Goal: Information Seeking & Learning: Learn about a topic

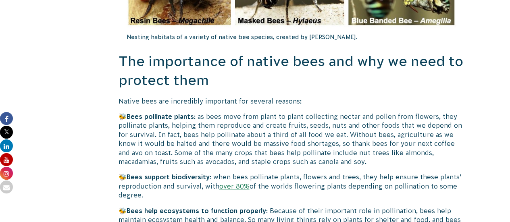
scroll to position [1721, 0]
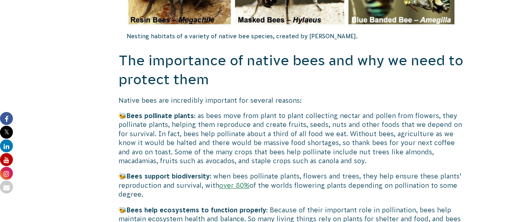
click at [329, 56] on h2 "The importance of native bees and why we need to protect them" at bounding box center [291, 70] width 346 height 38
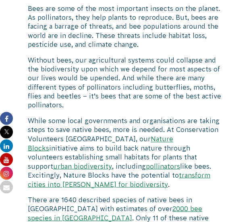
scroll to position [233, 0]
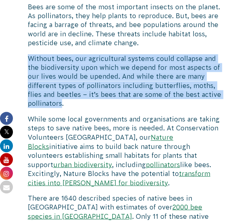
drag, startPoint x: 29, startPoint y: 59, endPoint x: 61, endPoint y: 103, distance: 54.8
click at [61, 103] on p "Without bees, our agricultural systems could collapse and the biodiversity upon…" at bounding box center [125, 81] width 195 height 54
copy p "Without bees, our agricultural systems could collapse and the biodiversity upon…"
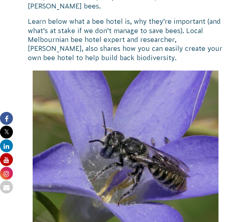
scroll to position [515, 0]
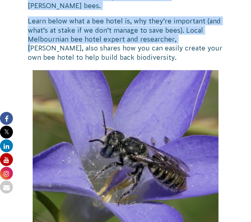
drag, startPoint x: 178, startPoint y: 10, endPoint x: 216, endPoint y: -14, distance: 44.8
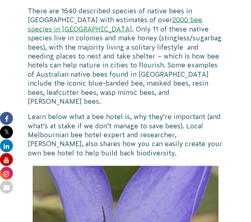
click at [199, 112] on p "Learn below what a bee hotel is, why they’re important (and what’s at stake if …" at bounding box center [125, 134] width 195 height 45
drag, startPoint x: 218, startPoint y: 109, endPoint x: 173, endPoint y: 110, distance: 45.2
click at [173, 112] on p "Learn below what a bee hotel is, why they’re important (and what’s at stake if …" at bounding box center [125, 134] width 195 height 45
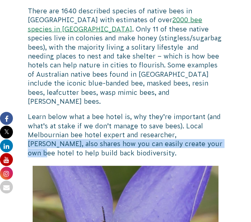
drag, startPoint x: 182, startPoint y: 117, endPoint x: 177, endPoint y: 107, distance: 11.5
click at [177, 112] on p "Learn below what a bee hotel is, why they’re important (and what’s at stake if …" at bounding box center [125, 134] width 195 height 45
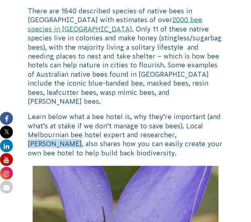
drag, startPoint x: 177, startPoint y: 107, endPoint x: 212, endPoint y: 108, distance: 35.5
click at [212, 112] on p "Learn below what a bee hotel is, why they’re important (and what’s at stake if …" at bounding box center [125, 134] width 195 height 45
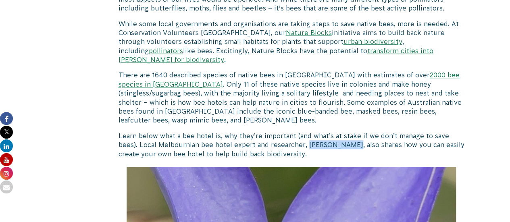
scroll to position [281, 0]
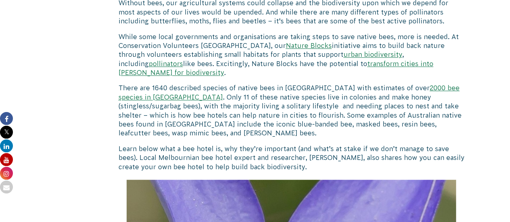
click at [301, 144] on p "Learn below what a bee hotel is, why they’re important (and what’s at stake if …" at bounding box center [291, 157] width 346 height 27
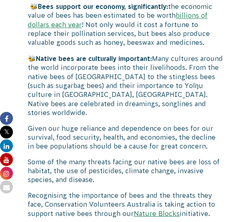
scroll to position [1827, 0]
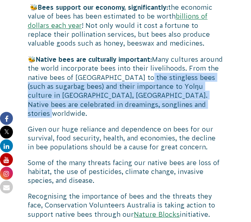
drag, startPoint x: 166, startPoint y: 21, endPoint x: 213, endPoint y: 51, distance: 55.3
click at [213, 54] on p "🐝 Native bees are culturally important: Many cultures around the world incorpor…" at bounding box center [125, 85] width 195 height 63
copy p "the stingless bees (such as sugarbag bees) and their importance to Yolŋu cultur…"
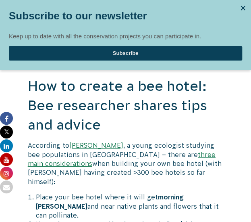
scroll to position [3680, 0]
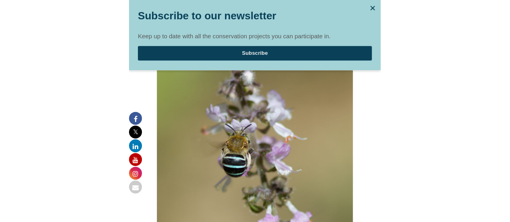
scroll to position [3686, 0]
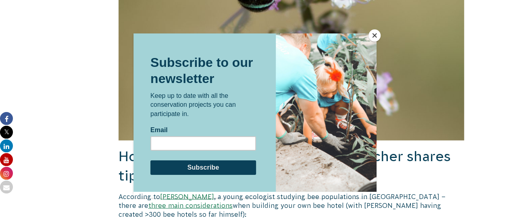
click at [369, 34] on button "Close" at bounding box center [374, 35] width 12 height 12
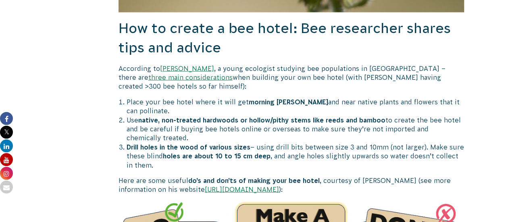
scroll to position [3781, 0]
